Goal: Information Seeking & Learning: Check status

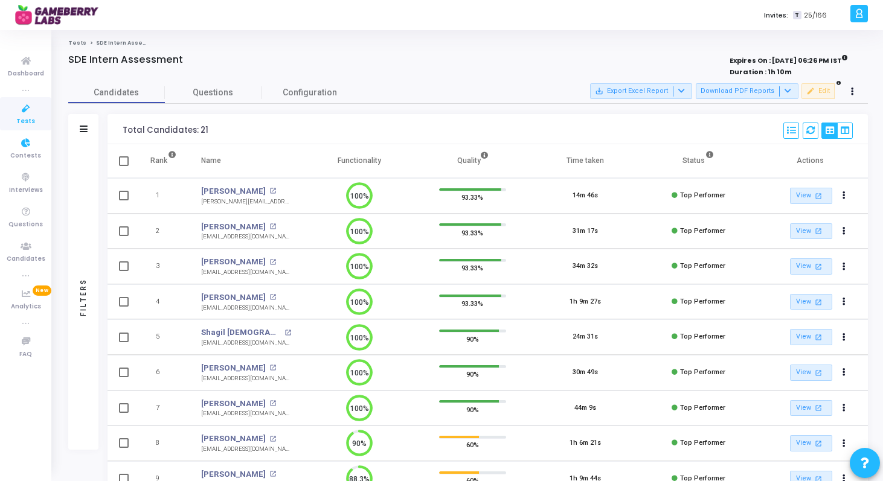
click at [29, 101] on icon at bounding box center [25, 108] width 25 height 15
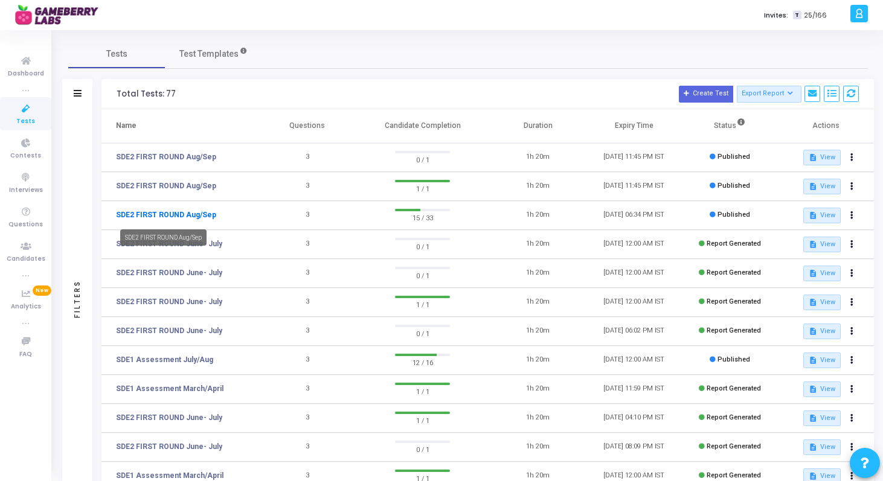
click at [174, 214] on link "SDE2 FIRST ROUND Aug/Sep" at bounding box center [166, 215] width 100 height 11
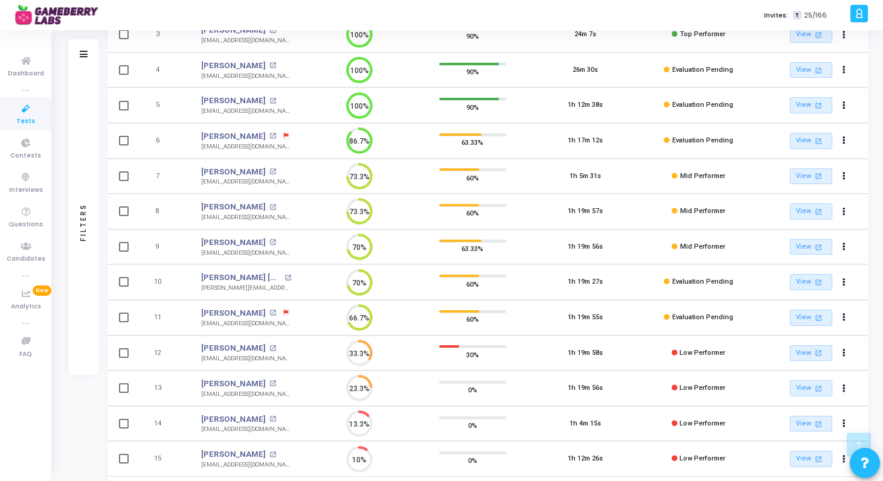
scroll to position [292, 0]
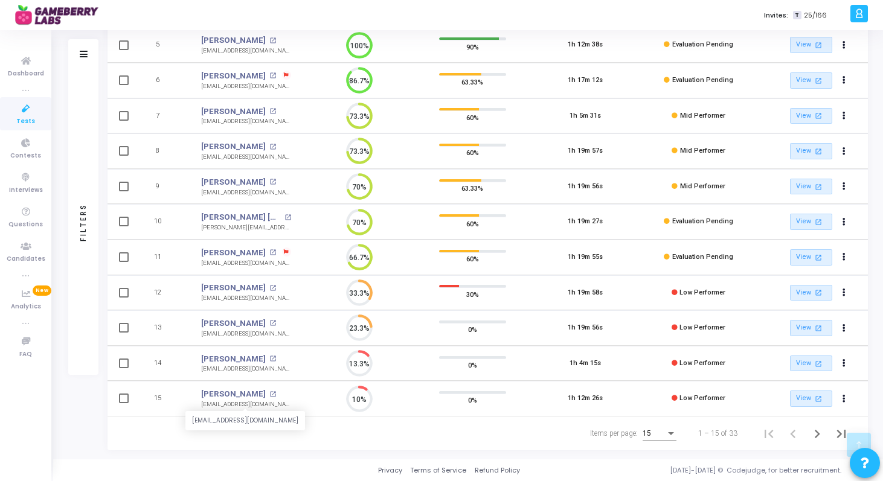
click at [237, 404] on div "[EMAIL_ADDRESS][DOMAIN_NAME]" at bounding box center [246, 405] width 90 height 9
copy tr "[EMAIL_ADDRESS][DOMAIN_NAME] 10%"
